Goal: Task Accomplishment & Management: Use online tool/utility

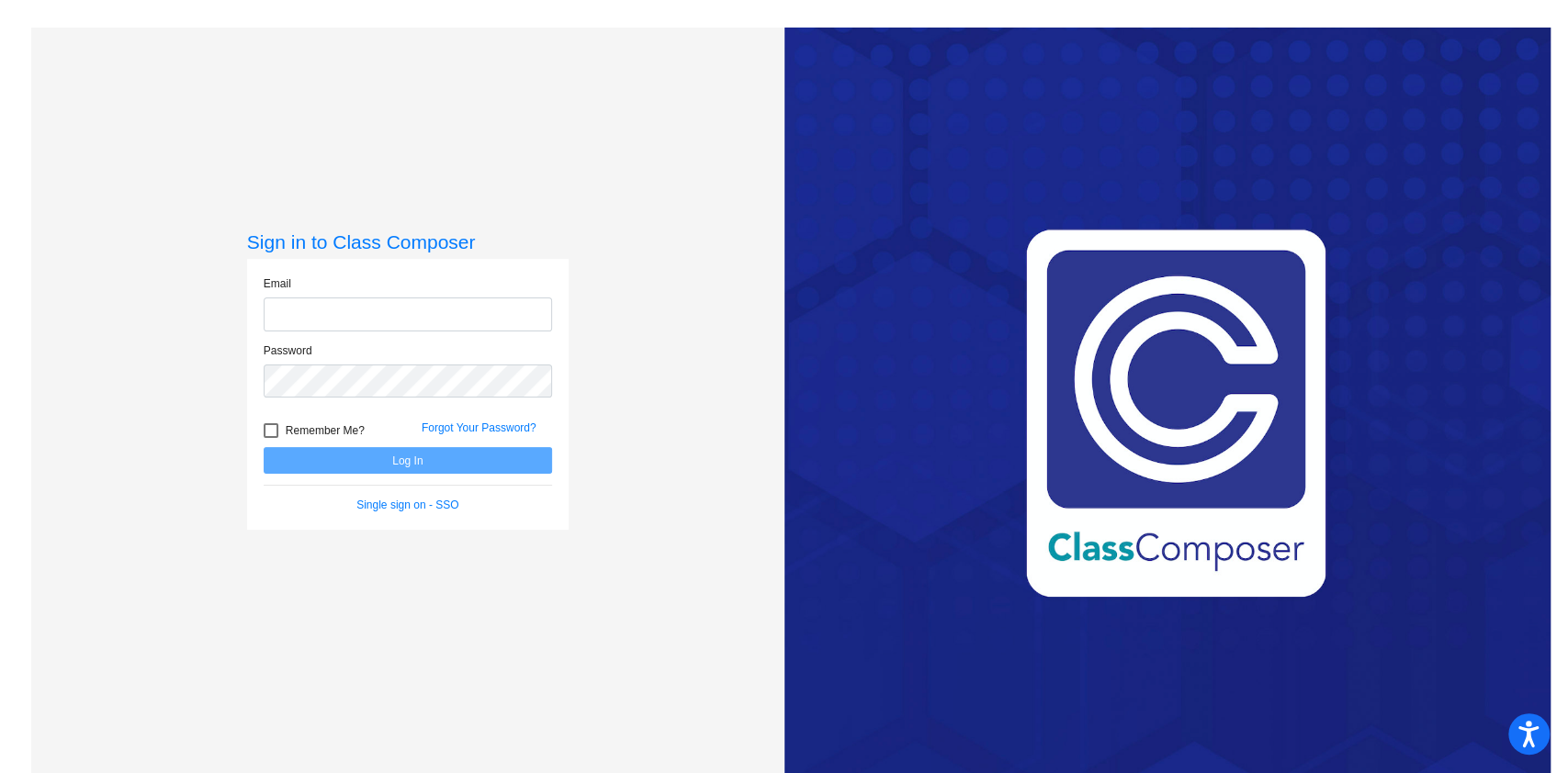
type input "[EMAIL_ADDRESS][DOMAIN_NAME]"
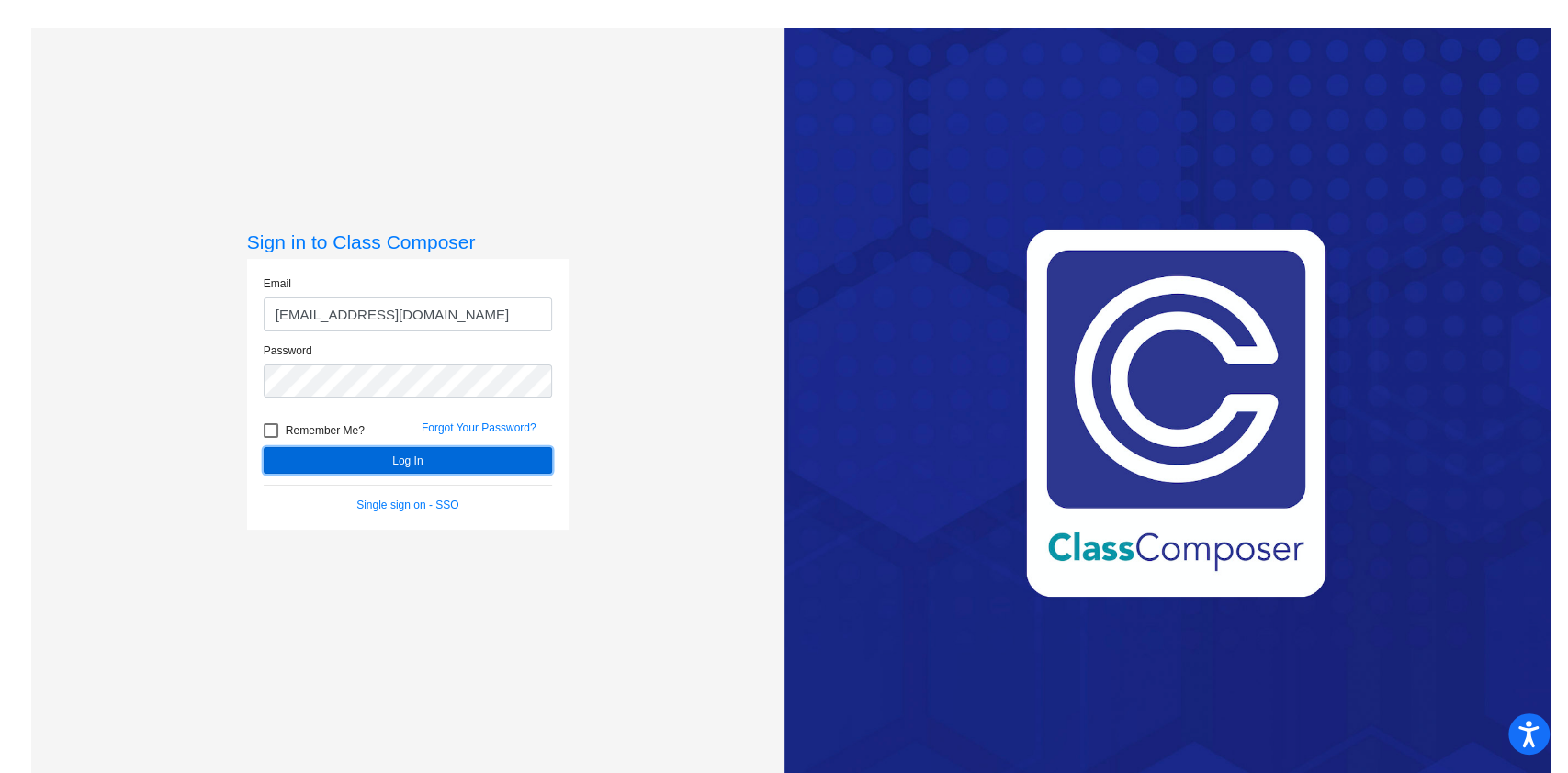
click at [393, 464] on button "Log In" at bounding box center [408, 460] width 289 height 26
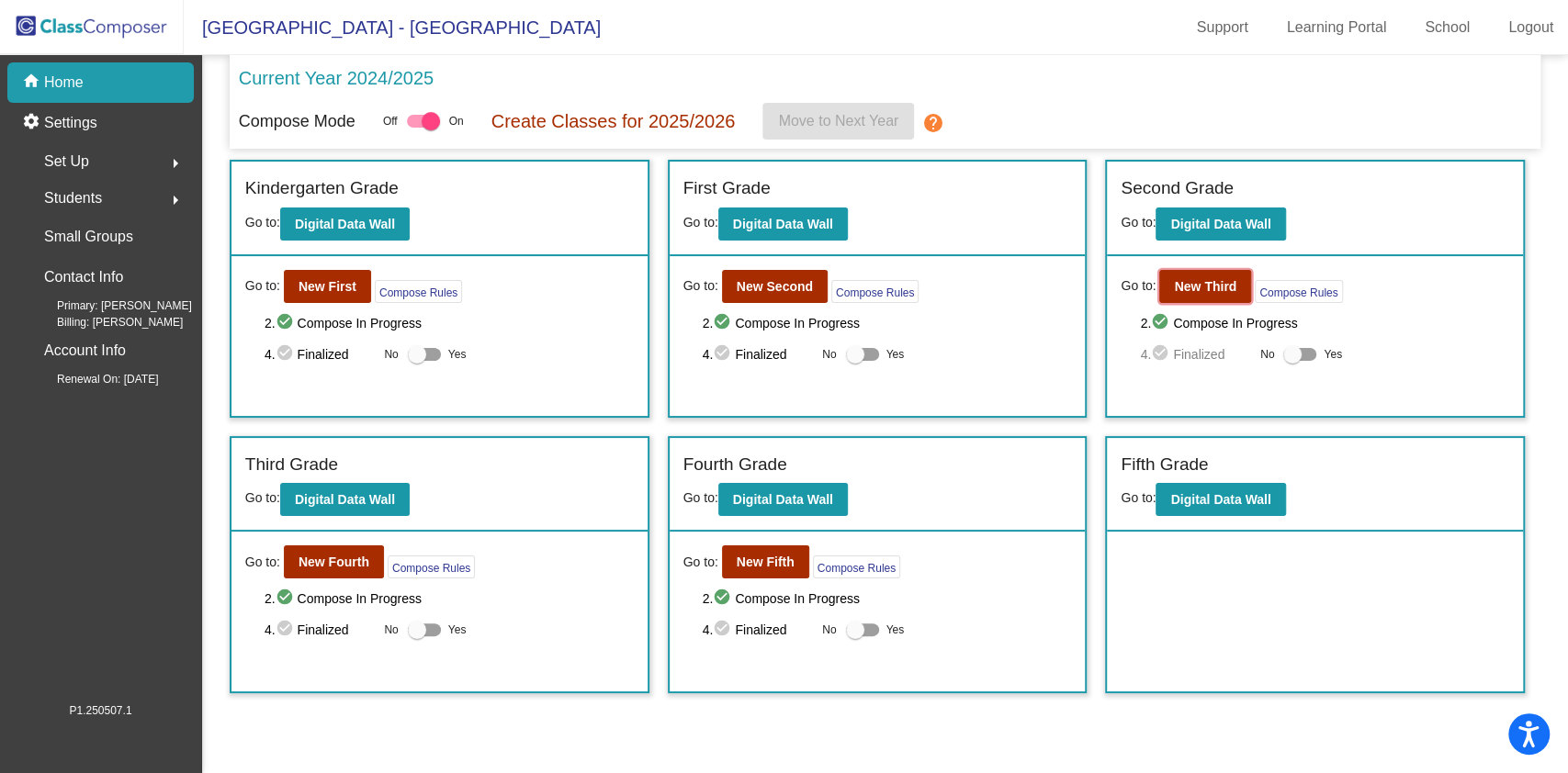
click at [1204, 283] on b "New Third" at bounding box center [1205, 286] width 62 height 15
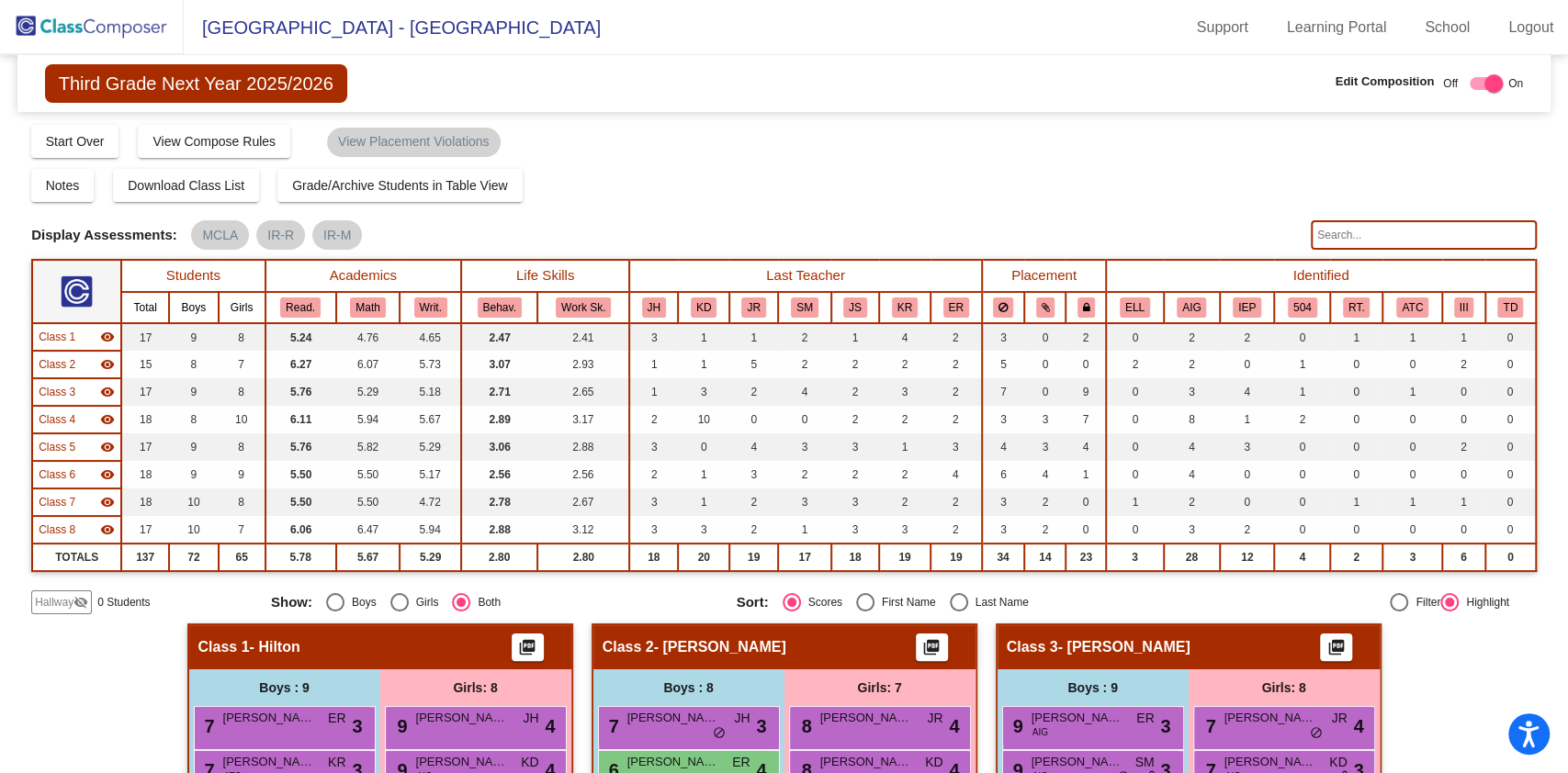
scroll to position [489, 0]
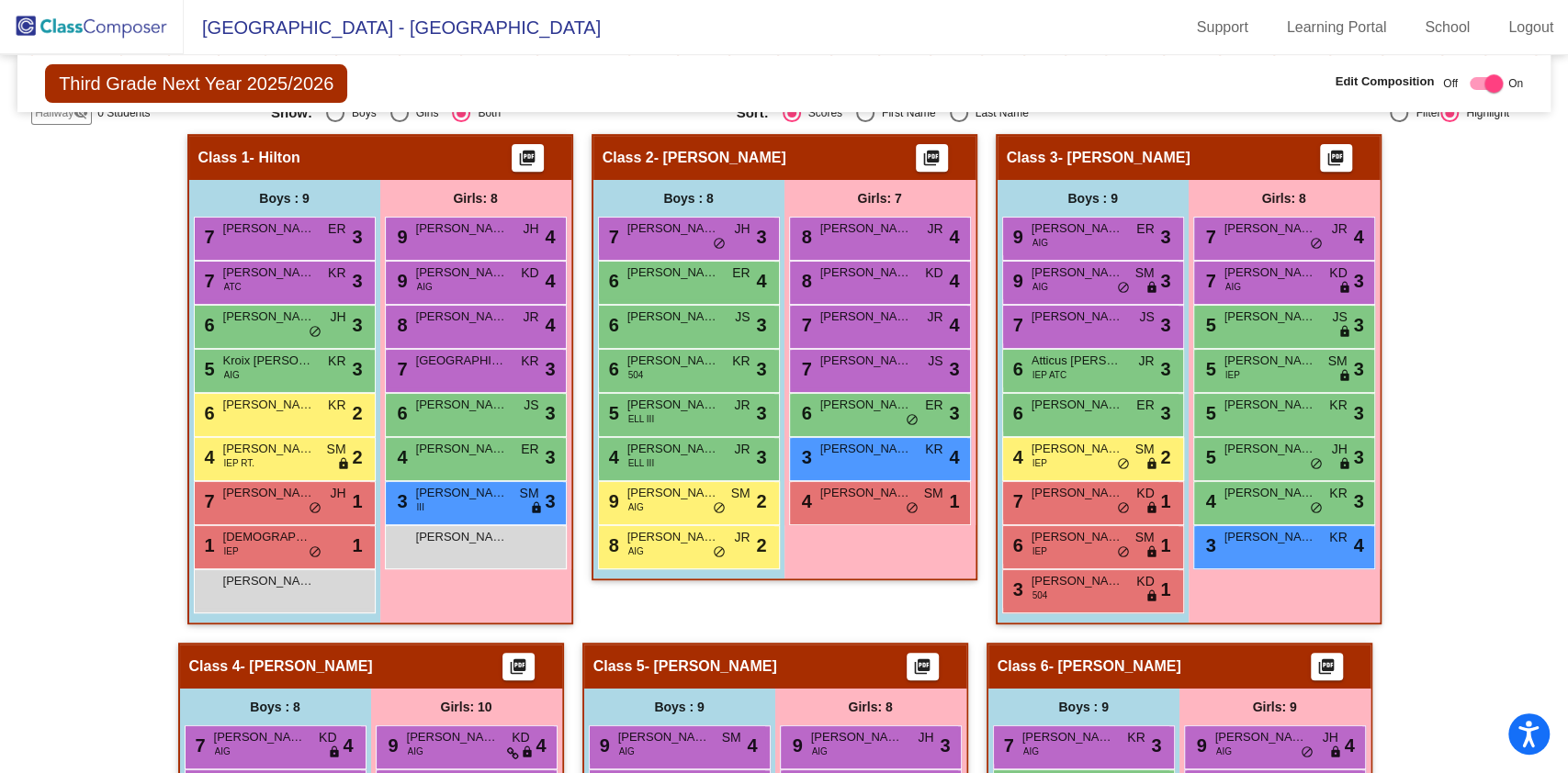
click at [1058, 580] on span "[PERSON_NAME]" at bounding box center [1078, 580] width 91 height 18
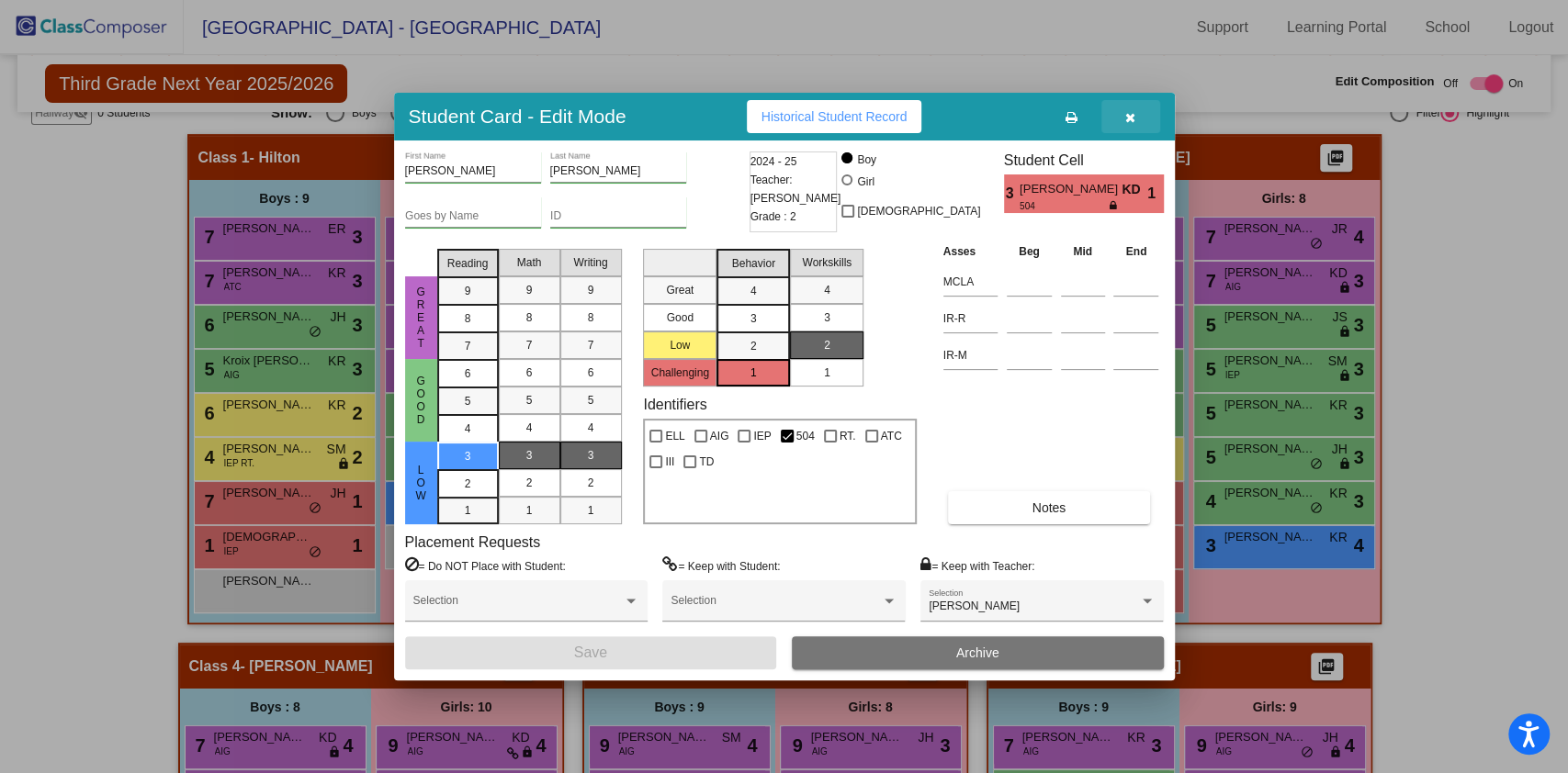
click at [1134, 109] on span "button" at bounding box center [1130, 116] width 10 height 15
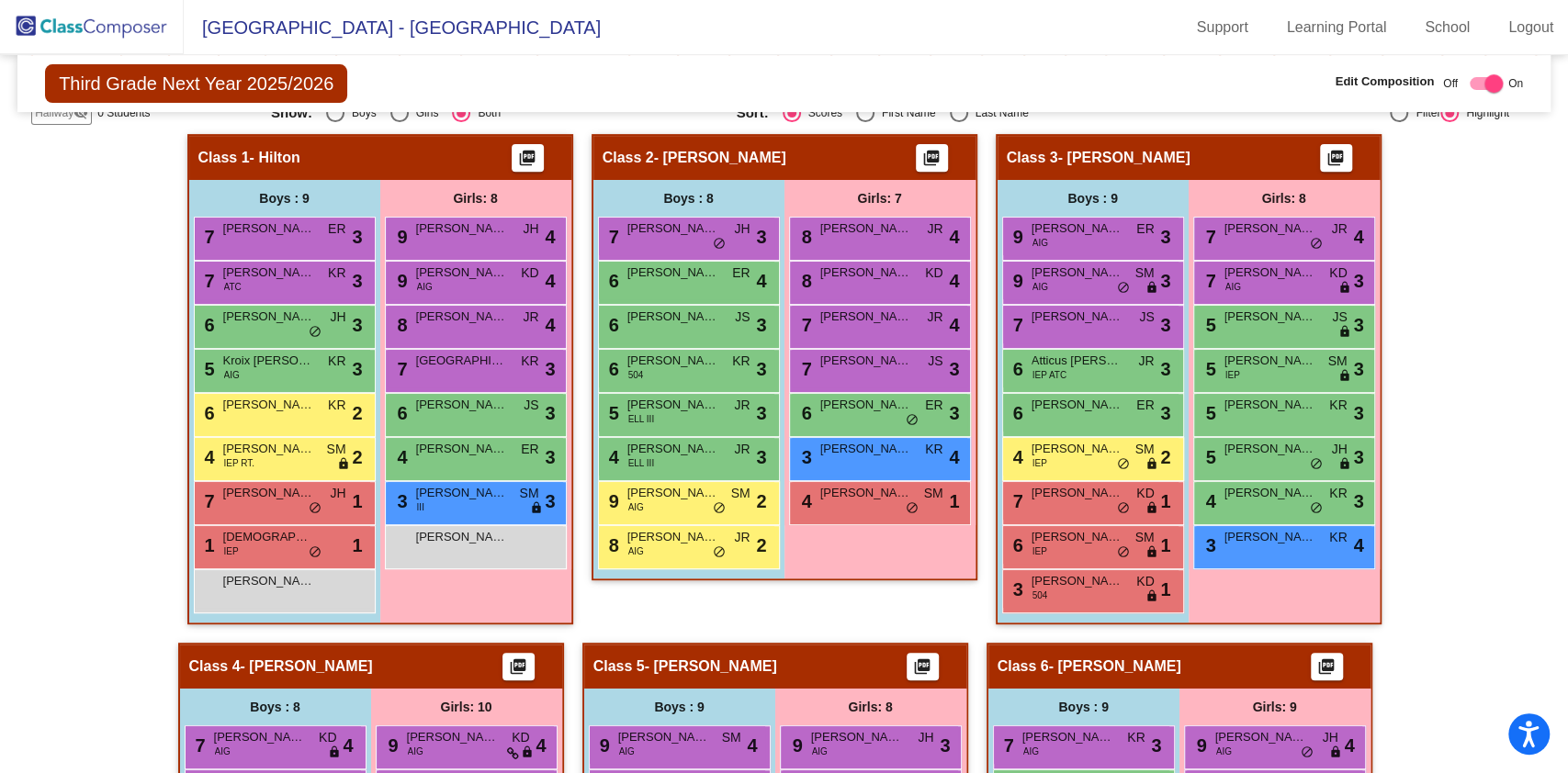
click at [1044, 546] on div "6 [PERSON_NAME] IEP SM lock do_not_disturb_alt 1" at bounding box center [1090, 545] width 175 height 38
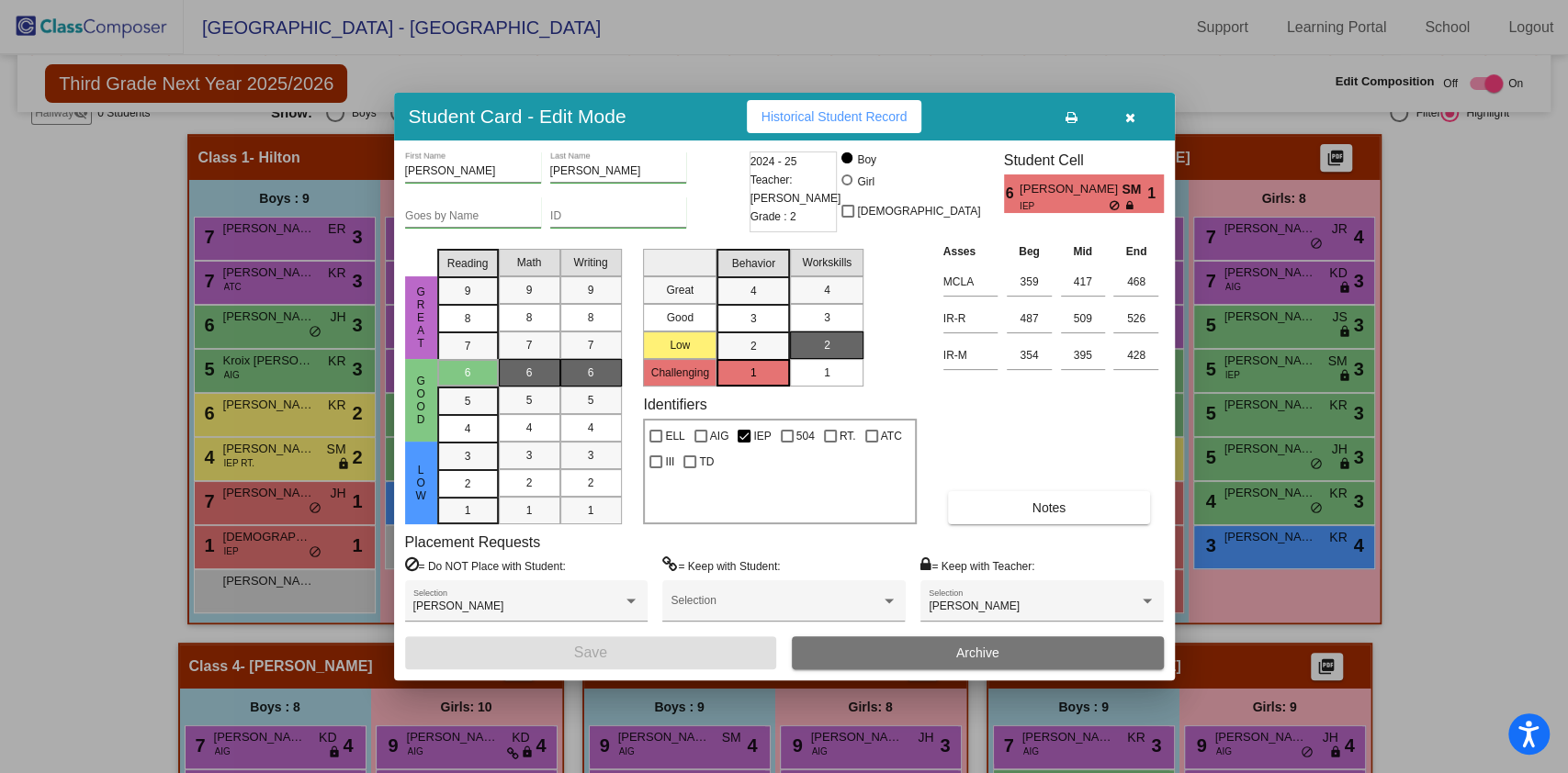
click at [1140, 123] on button "button" at bounding box center [1130, 117] width 58 height 33
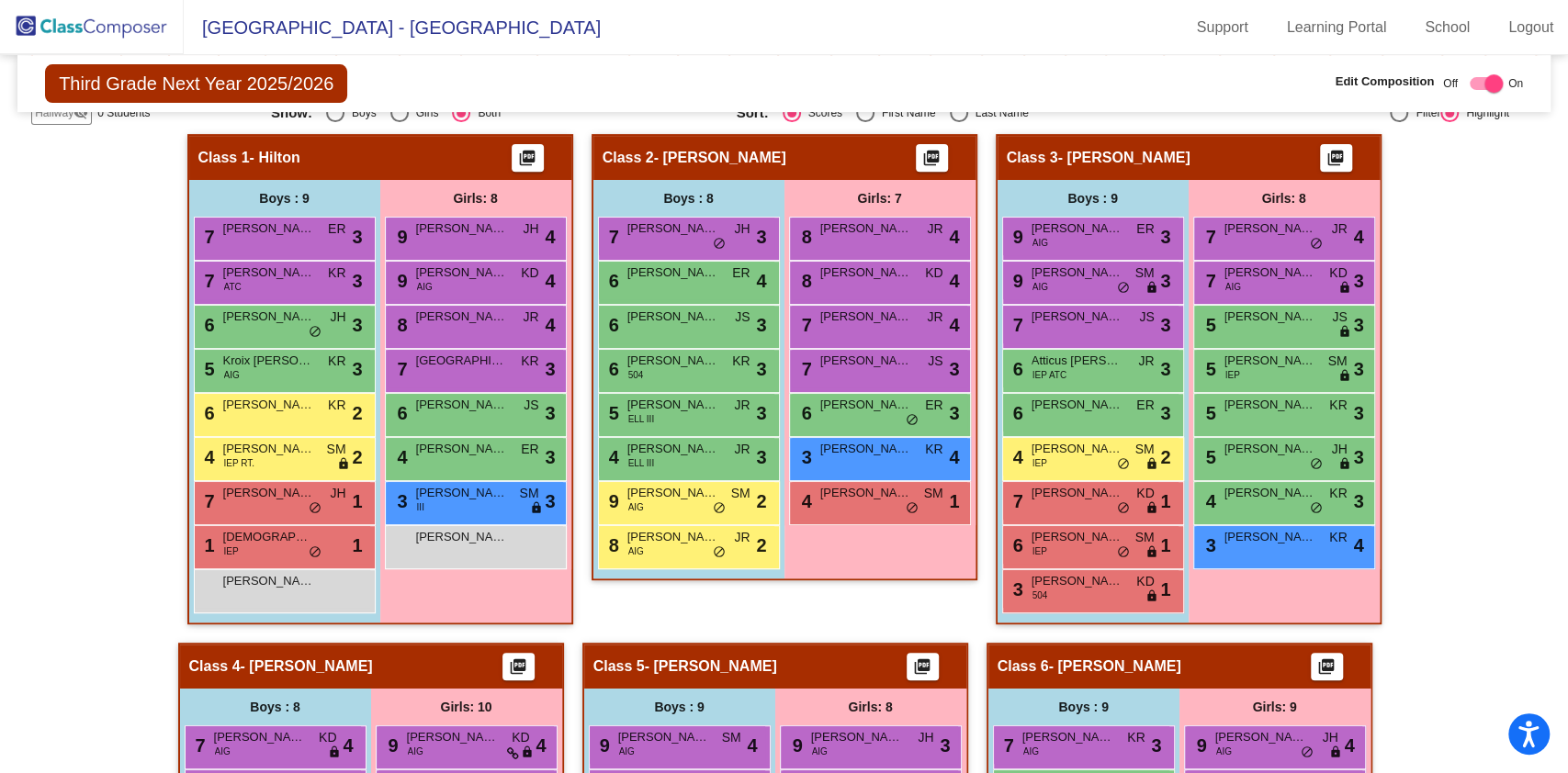
click at [1083, 499] on span "[PERSON_NAME]" at bounding box center [1078, 493] width 91 height 18
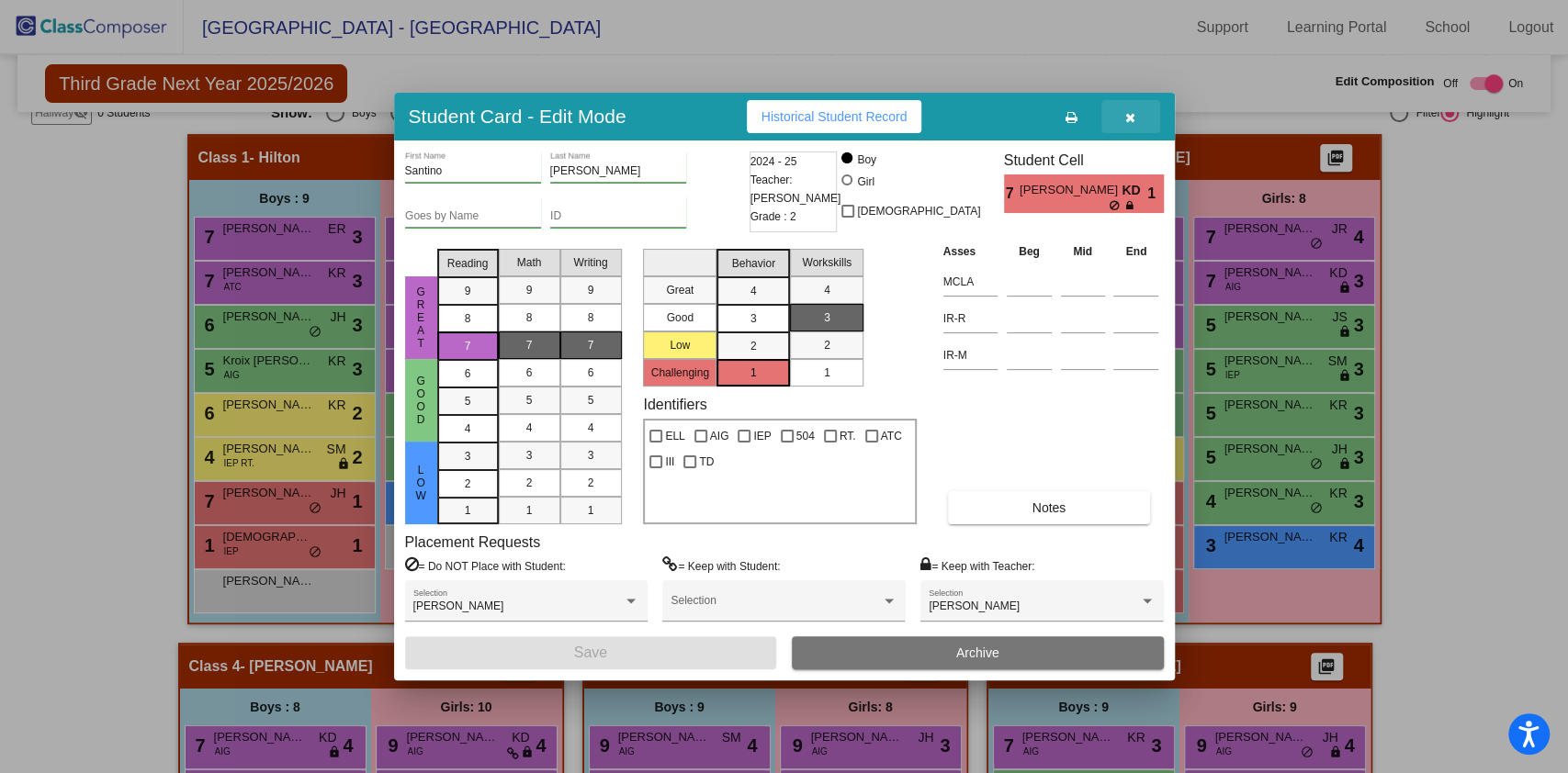
click at [1130, 120] on icon "button" at bounding box center [1130, 117] width 10 height 13
